Goal: Information Seeking & Learning: Learn about a topic

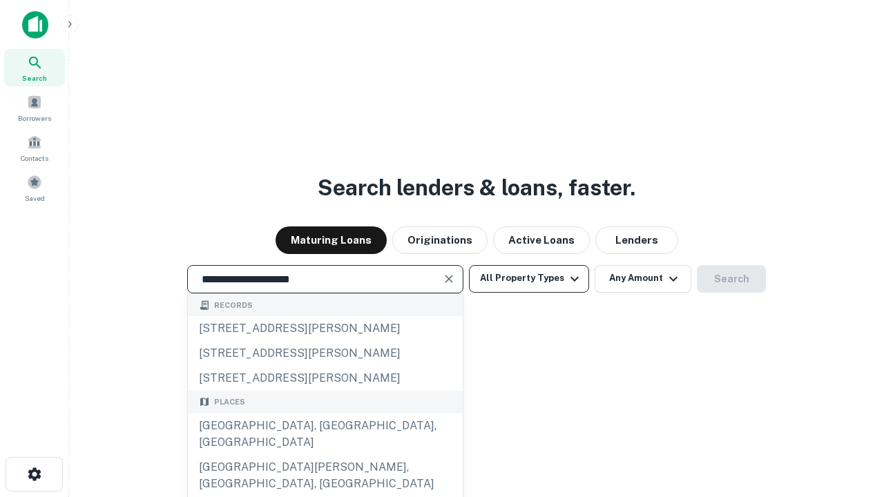
click at [324, 455] on div "[GEOGRAPHIC_DATA], [GEOGRAPHIC_DATA], [GEOGRAPHIC_DATA]" at bounding box center [325, 433] width 275 height 41
click at [529, 278] on button "All Property Types" at bounding box center [529, 279] width 120 height 28
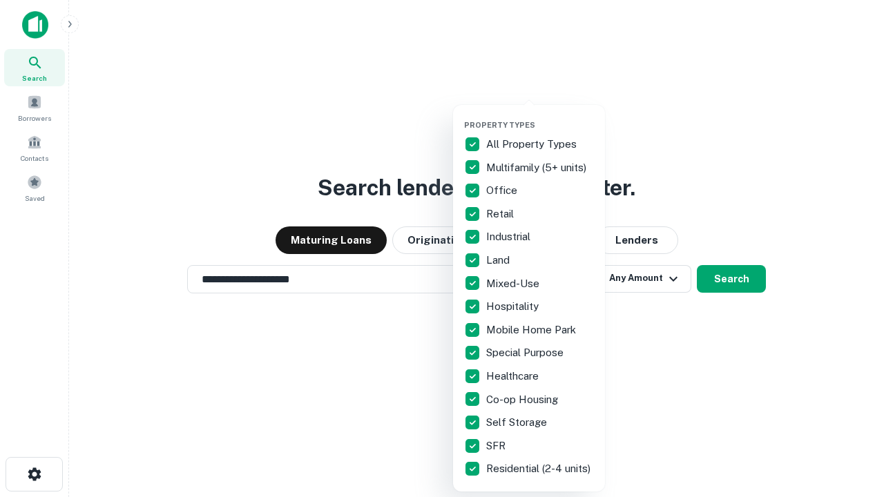
type input "**********"
click at [540, 116] on button "button" at bounding box center [540, 116] width 152 height 1
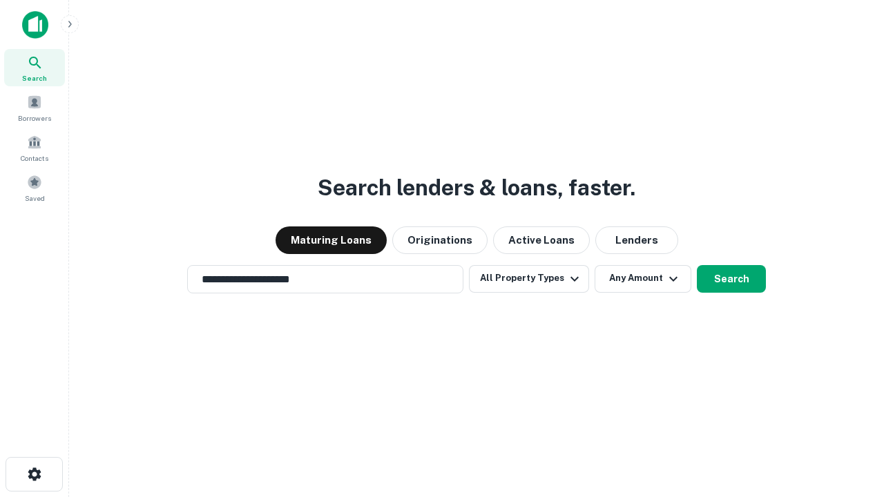
scroll to position [8, 166]
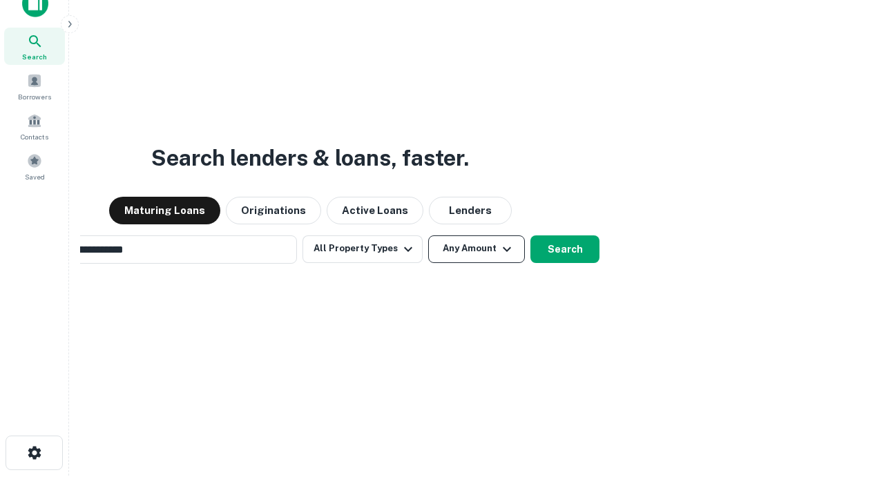
click at [428, 235] on button "Any Amount" at bounding box center [476, 249] width 97 height 28
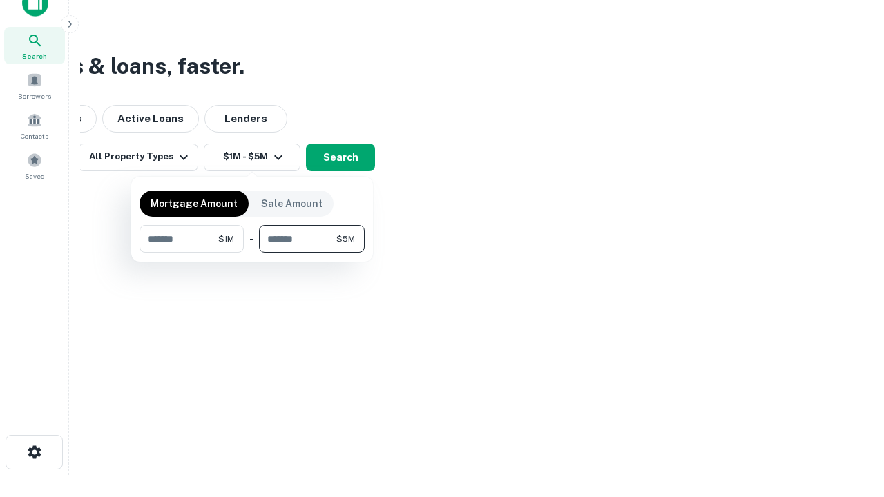
type input "*******"
click at [252, 253] on button "button" at bounding box center [251, 253] width 225 height 1
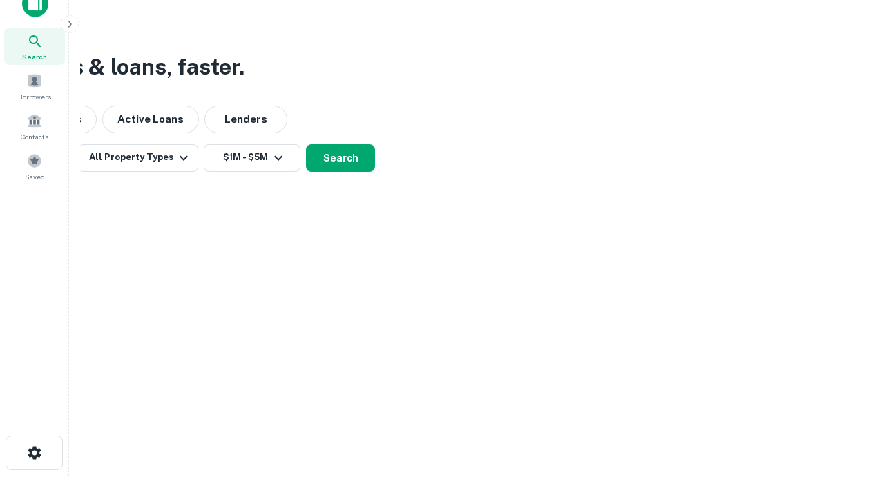
scroll to position [8, 255]
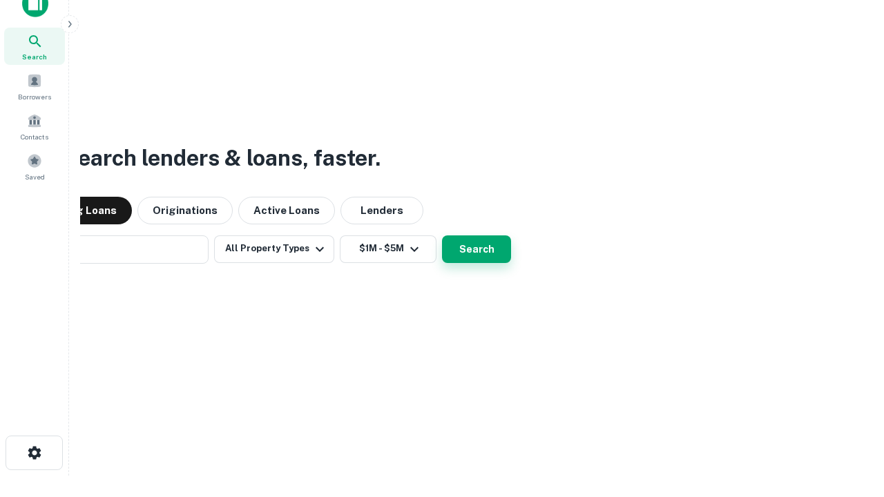
click at [442, 235] on button "Search" at bounding box center [476, 249] width 69 height 28
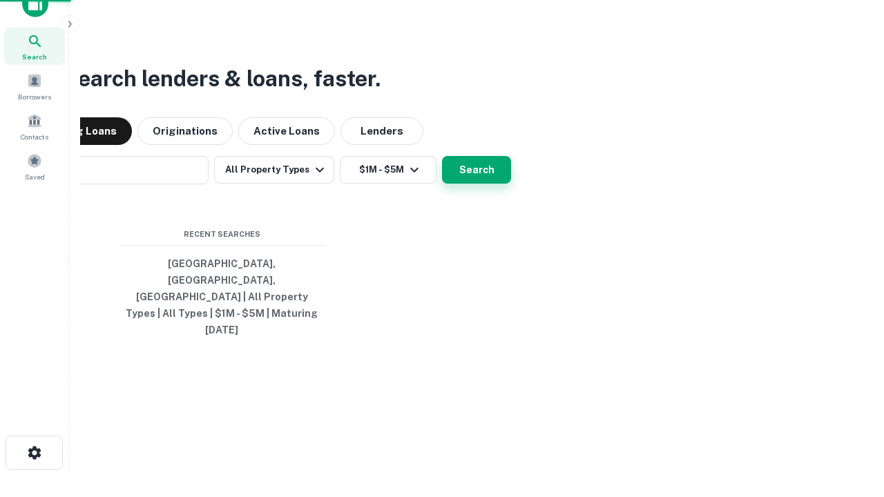
scroll to position [37, 391]
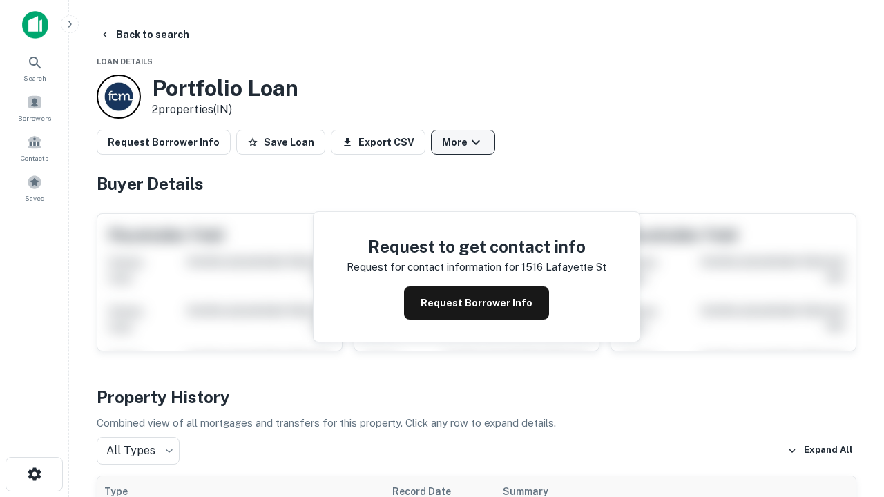
click at [462, 142] on button "More" at bounding box center [463, 142] width 64 height 25
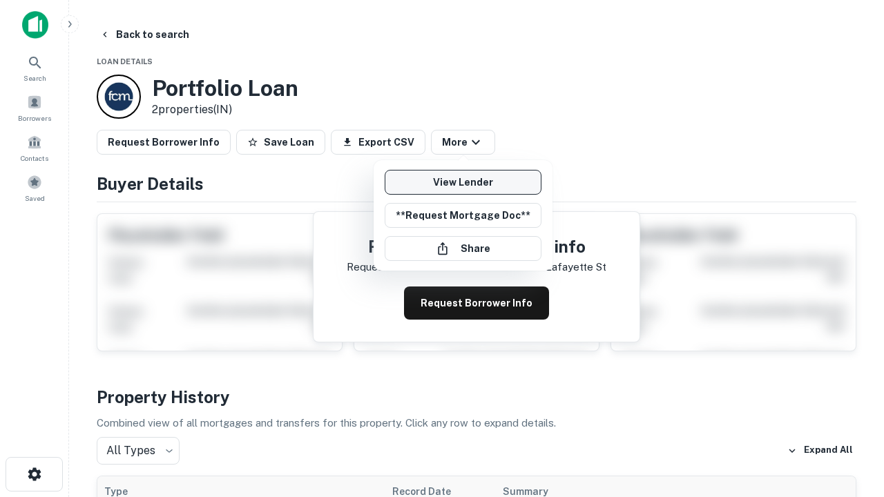
click at [462, 182] on link "View Lender" at bounding box center [462, 182] width 157 height 25
